Goal: Task Accomplishment & Management: Use online tool/utility

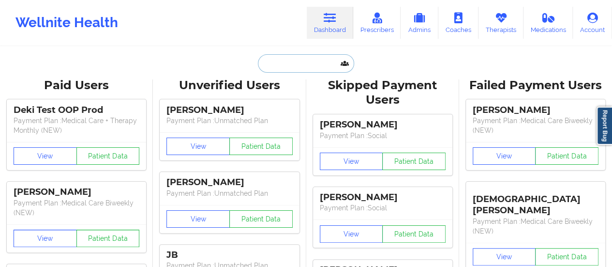
click at [286, 64] on input "text" at bounding box center [306, 63] width 96 height 18
paste input "[EMAIL_ADDRESS][DOMAIN_NAME]"
type input "[EMAIL_ADDRESS][DOMAIN_NAME]"
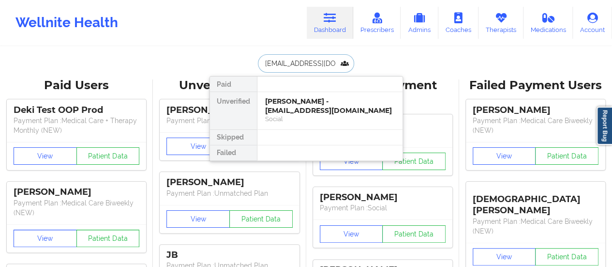
click at [298, 95] on div "[PERSON_NAME] - [EMAIL_ADDRESS][DOMAIN_NAME] Social" at bounding box center [329, 110] width 145 height 37
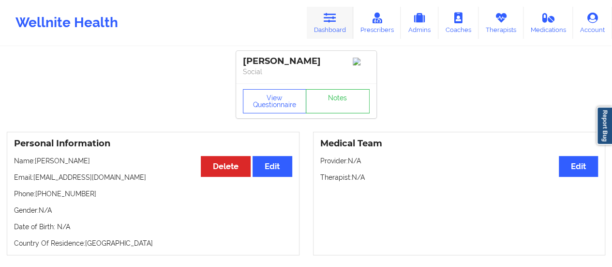
click at [320, 28] on link "Dashboard" at bounding box center [330, 23] width 46 height 32
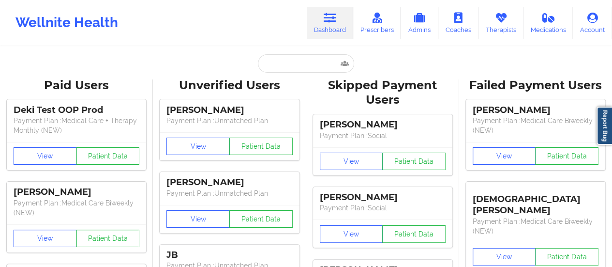
drag, startPoint x: 304, startPoint y: 53, endPoint x: 300, endPoint y: 69, distance: 16.4
click at [300, 69] on input "text" at bounding box center [306, 63] width 96 height 18
paste input "[EMAIL_ADDRESS][DOMAIN_NAME]"
type input "[EMAIL_ADDRESS][DOMAIN_NAME]"
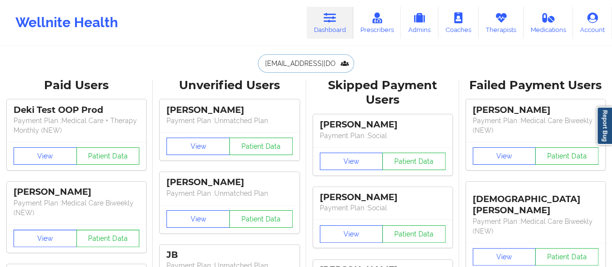
scroll to position [0, 11]
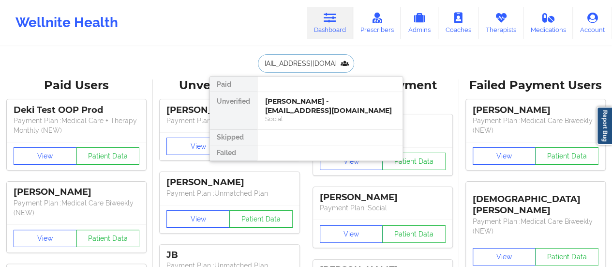
click at [286, 98] on div "[PERSON_NAME] - [EMAIL_ADDRESS][DOMAIN_NAME]" at bounding box center [330, 106] width 130 height 18
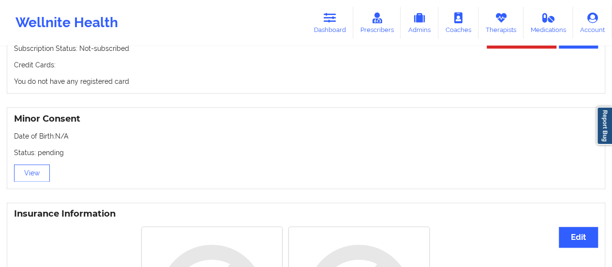
scroll to position [607, 0]
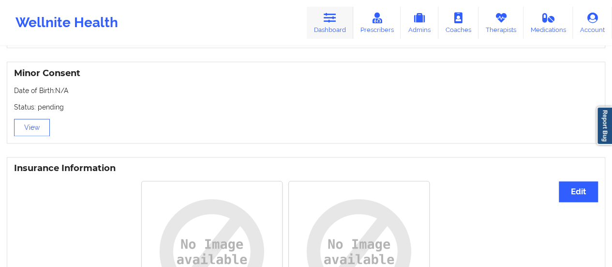
click at [326, 34] on link "Dashboard" at bounding box center [330, 23] width 46 height 32
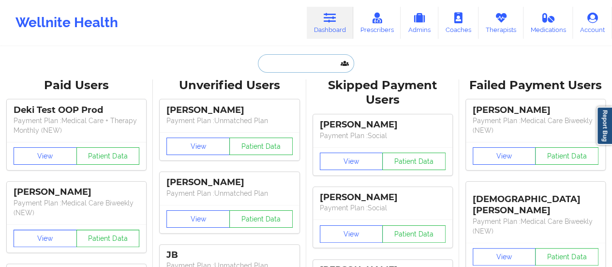
click at [279, 64] on input "text" at bounding box center [306, 63] width 96 height 18
paste input "[EMAIL_ADDRESS][DOMAIN_NAME]"
type input "[EMAIL_ADDRESS][DOMAIN_NAME]"
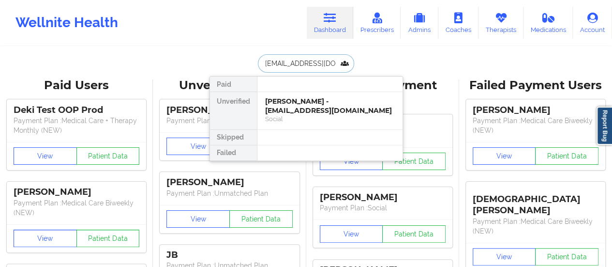
click at [298, 108] on div "[PERSON_NAME] - [EMAIL_ADDRESS][DOMAIN_NAME]" at bounding box center [330, 106] width 130 height 18
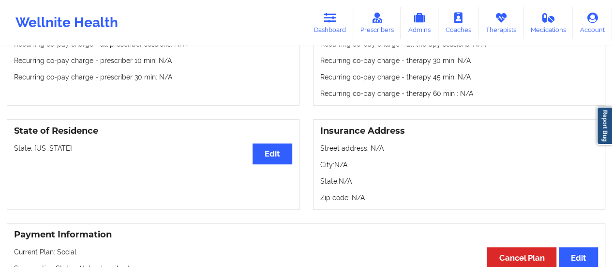
scroll to position [341, 0]
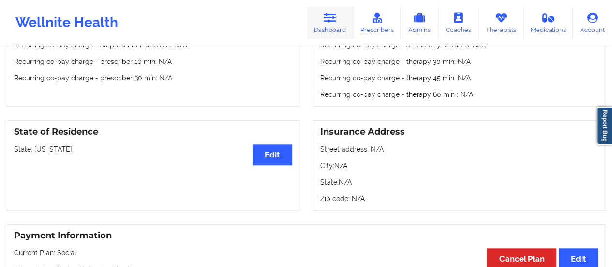
click at [334, 25] on link "Dashboard" at bounding box center [330, 23] width 46 height 32
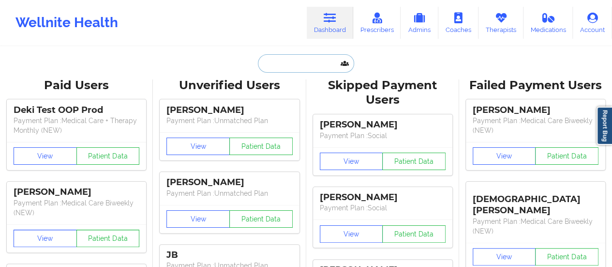
click at [317, 68] on input "text" at bounding box center [306, 63] width 96 height 18
paste input "[PERSON_NAME]"
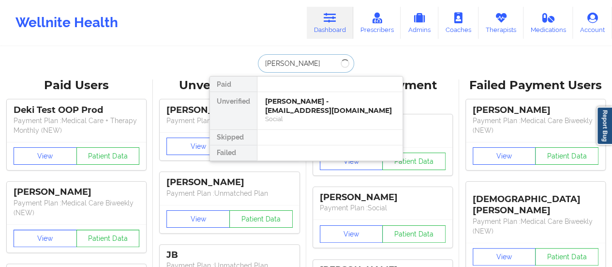
drag, startPoint x: 289, startPoint y: 61, endPoint x: 460, endPoint y: 62, distance: 170.3
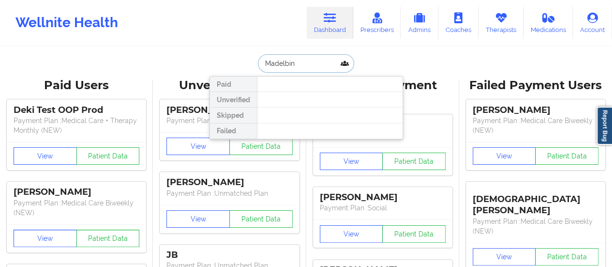
click at [297, 64] on input "Madelbin" at bounding box center [306, 63] width 96 height 18
paste input "[PERSON_NAME]"
click at [292, 61] on input "[PERSON_NAME]" at bounding box center [306, 63] width 96 height 18
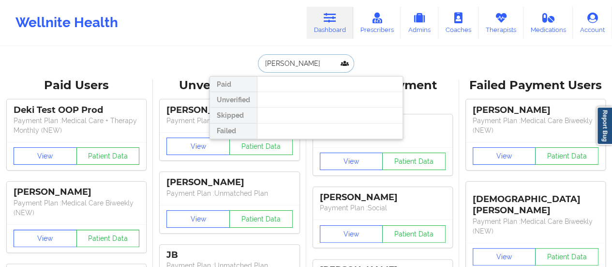
click at [341, 67] on input "[PERSON_NAME]" at bounding box center [306, 63] width 96 height 18
paste input "[PERSON_NAME]"
type input "[PERSON_NAME]"
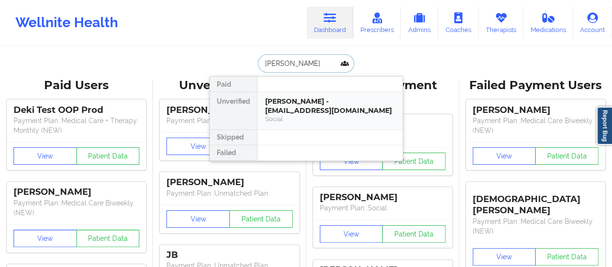
click at [284, 101] on div "[PERSON_NAME] - [EMAIL_ADDRESS][DOMAIN_NAME]" at bounding box center [330, 106] width 130 height 18
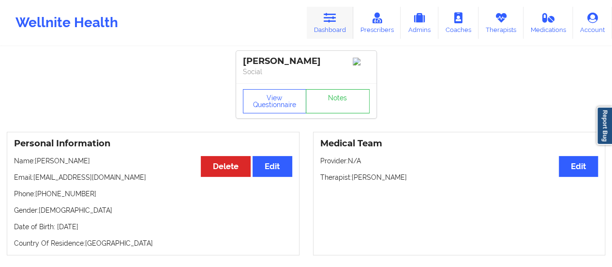
click at [336, 29] on link "Dashboard" at bounding box center [330, 23] width 46 height 32
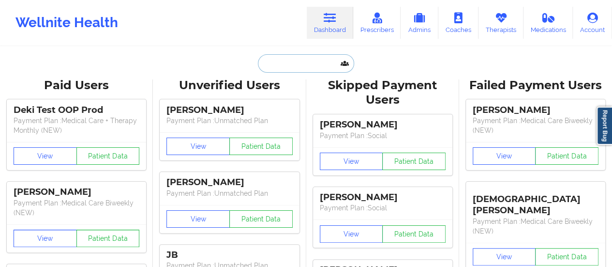
click at [291, 63] on input "text" at bounding box center [306, 63] width 96 height 18
paste input "[EMAIL_ADDRESS][PERSON_NAME][DOMAIN_NAME]"
type input "[EMAIL_ADDRESS][PERSON_NAME][DOMAIN_NAME]"
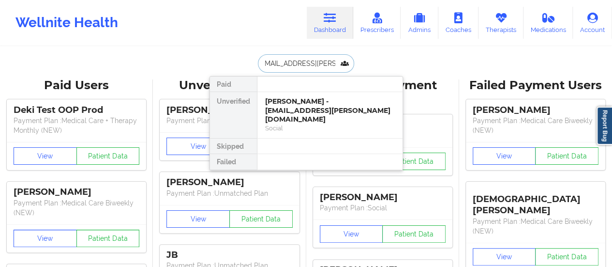
click at [298, 105] on div "[PERSON_NAME] - [EMAIL_ADDRESS][PERSON_NAME][DOMAIN_NAME]" at bounding box center [330, 110] width 130 height 27
